Goal: Information Seeking & Learning: Learn about a topic

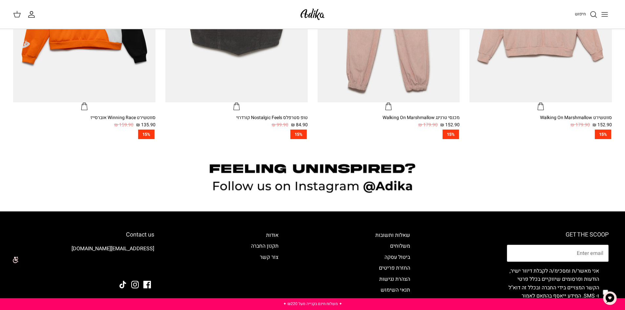
scroll to position [720, 0]
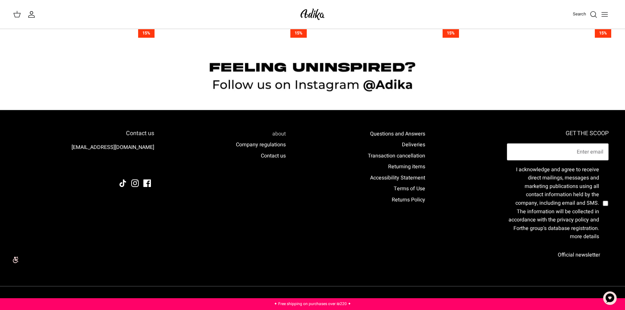
click at [279, 134] on font "about" at bounding box center [278, 134] width 13 height 8
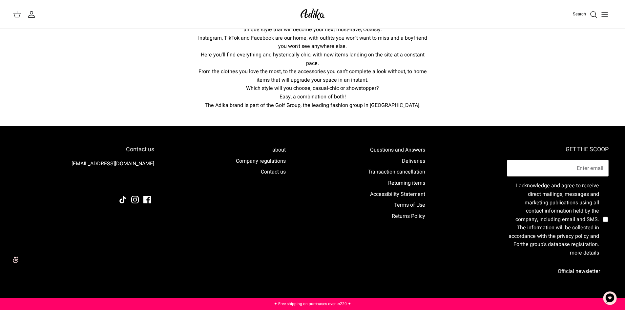
scroll to position [131, 0]
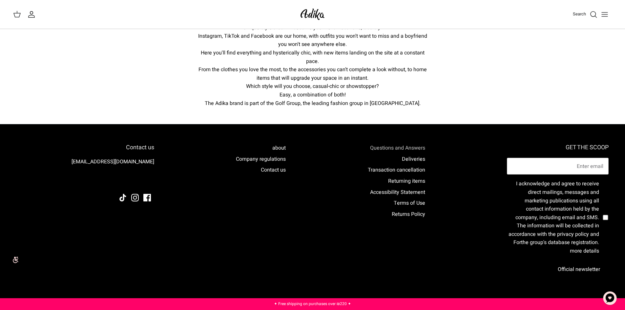
click at [417, 144] on font "Questions and Answers" at bounding box center [397, 148] width 55 height 8
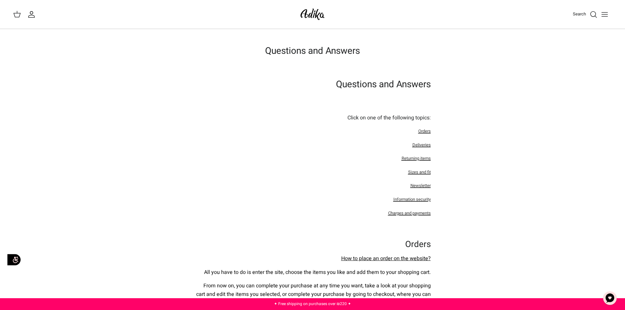
click at [422, 158] on font "Returning items" at bounding box center [416, 158] width 29 height 6
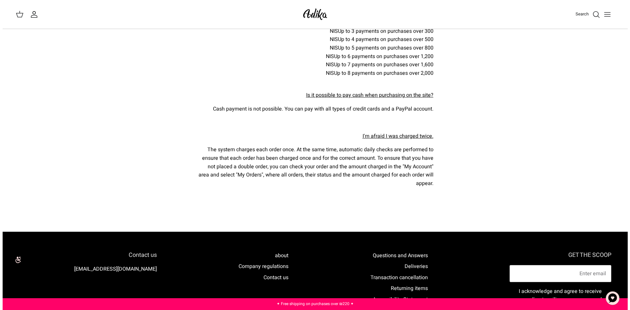
scroll to position [2378, 0]
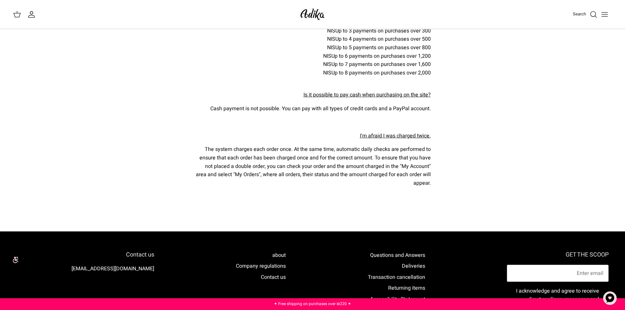
click at [601, 15] on icon "Toggle menu" at bounding box center [605, 15] width 8 height 8
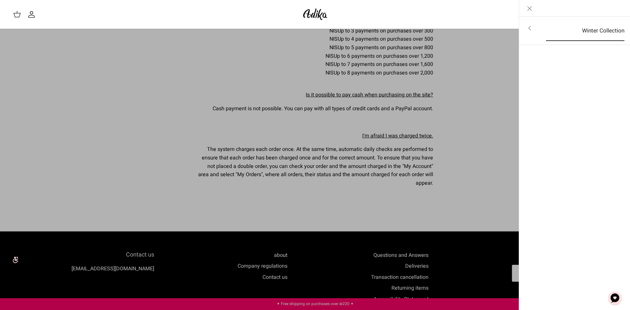
click at [590, 29] on font "Winter Collection" at bounding box center [603, 31] width 42 height 8
click at [602, 29] on font "For all items" at bounding box center [605, 29] width 31 height 8
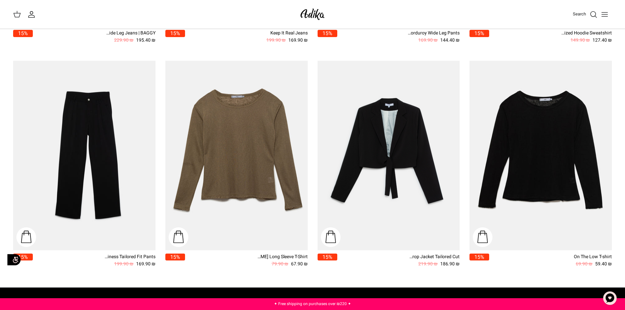
scroll to position [972, 0]
